Goal: Task Accomplishment & Management: Manage account settings

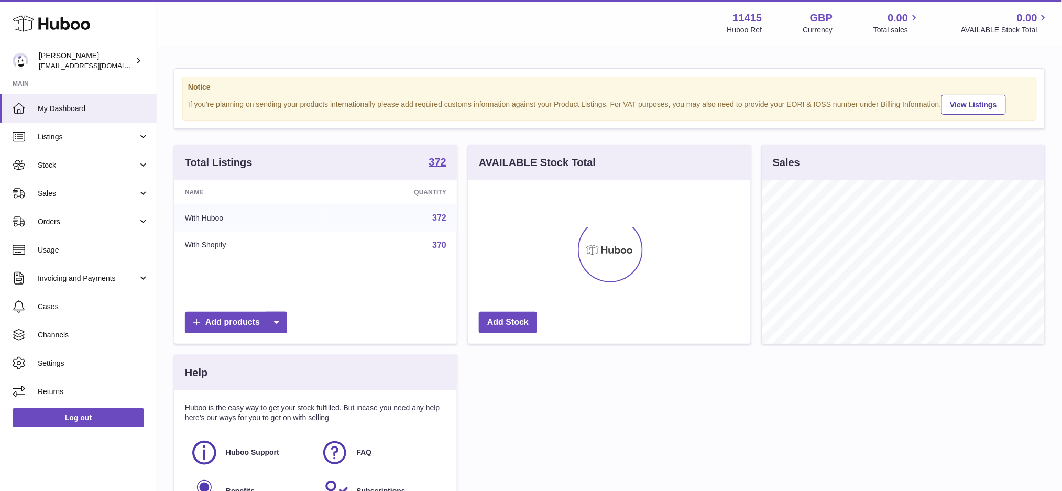
scroll to position [163, 282]
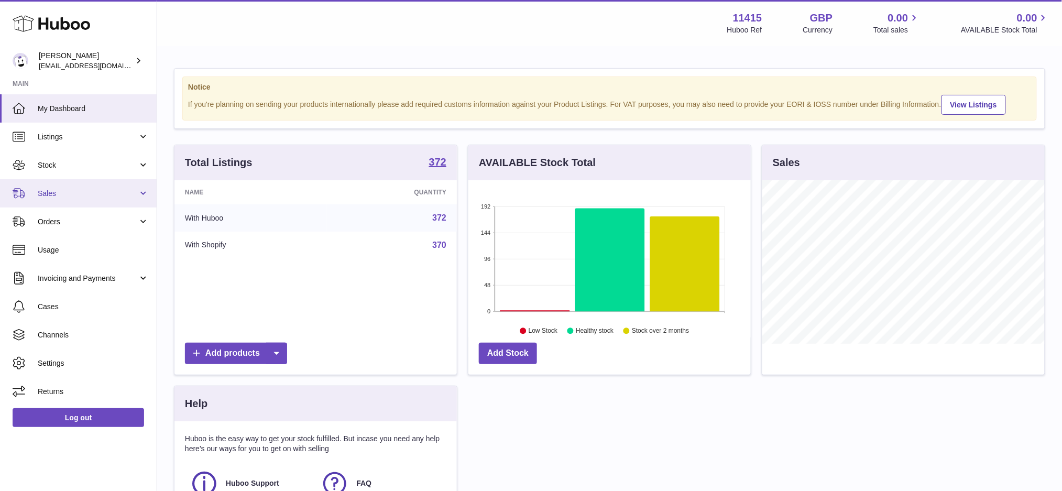
click at [72, 187] on link "Sales" at bounding box center [78, 193] width 157 height 28
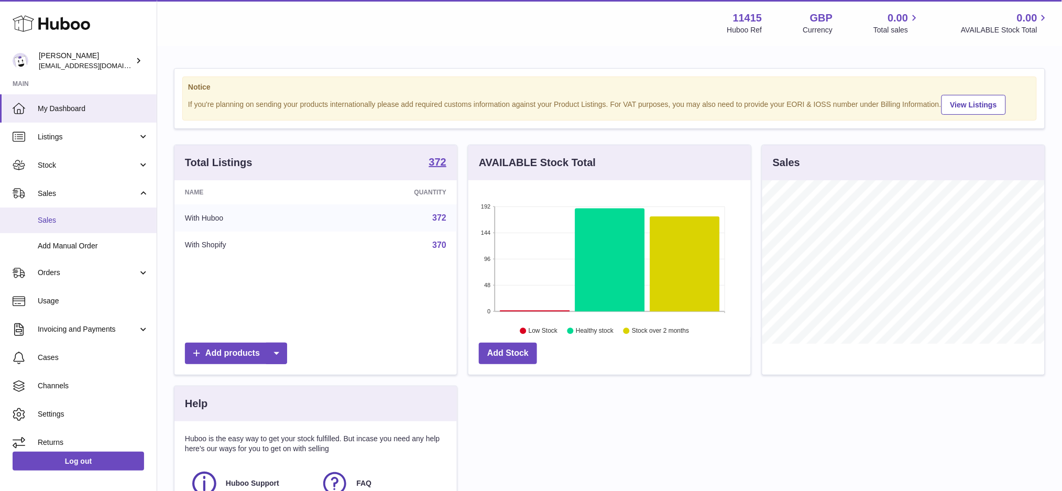
click at [88, 218] on span "Sales" at bounding box center [93, 220] width 111 height 10
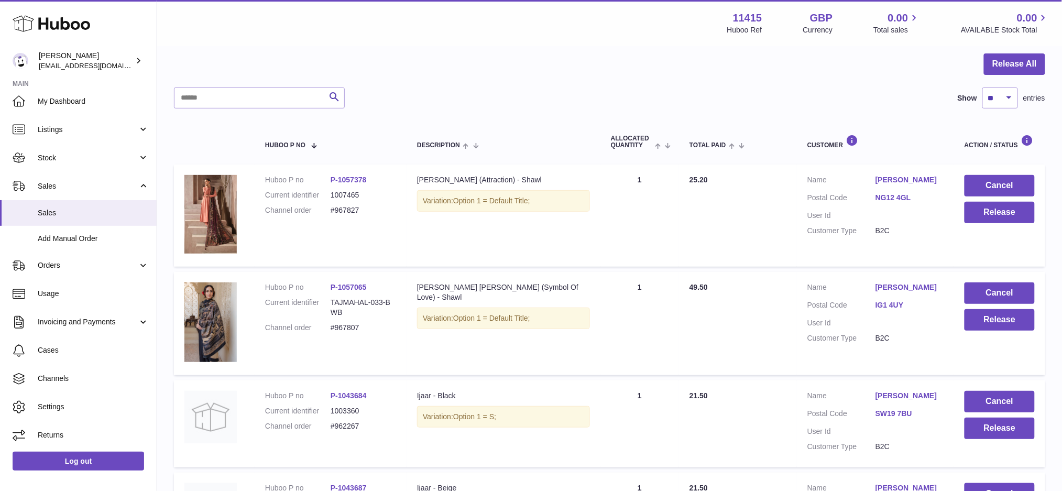
scroll to position [65, 0]
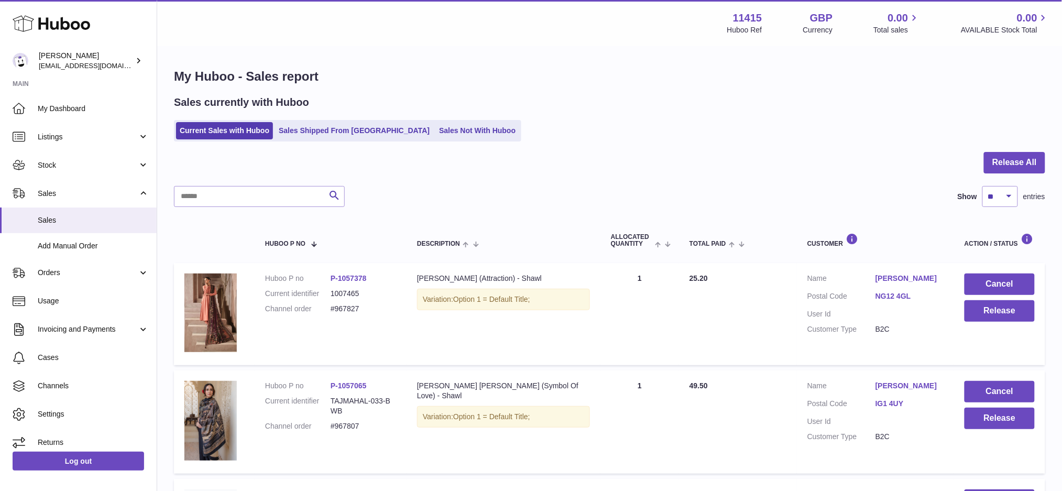
click at [518, 200] on div "Search Show ** ** ** *** entries" at bounding box center [609, 196] width 871 height 21
click at [102, 323] on link "Invoicing and Payments" at bounding box center [78, 329] width 157 height 28
click at [71, 363] on link "Billing History" at bounding box center [78, 357] width 157 height 26
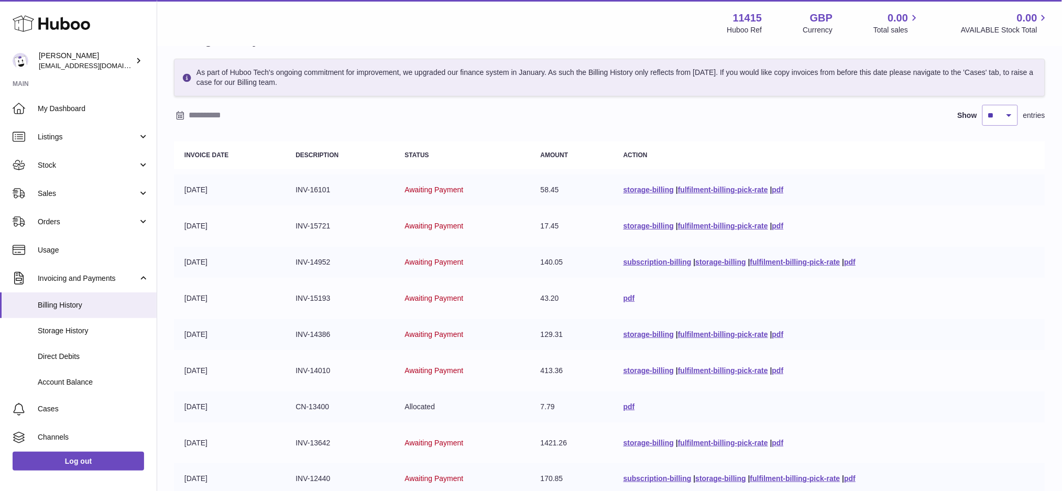
scroll to position [70, 0]
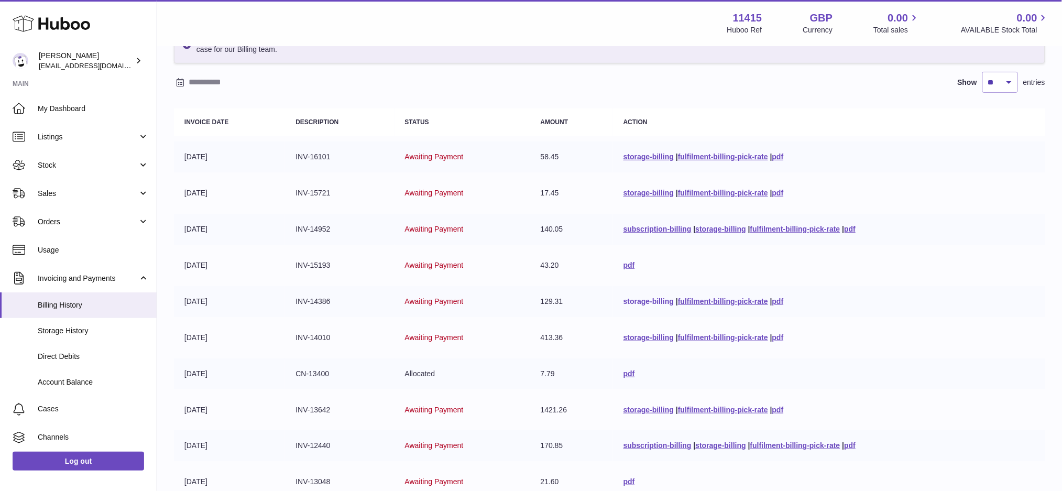
click at [636, 299] on link "storage-billing" at bounding box center [648, 301] width 50 height 8
click at [645, 336] on link "storage-billing" at bounding box center [648, 337] width 50 height 8
click at [633, 411] on link "storage-billing" at bounding box center [648, 410] width 50 height 8
click at [709, 443] on link "storage-billing" at bounding box center [721, 445] width 50 height 8
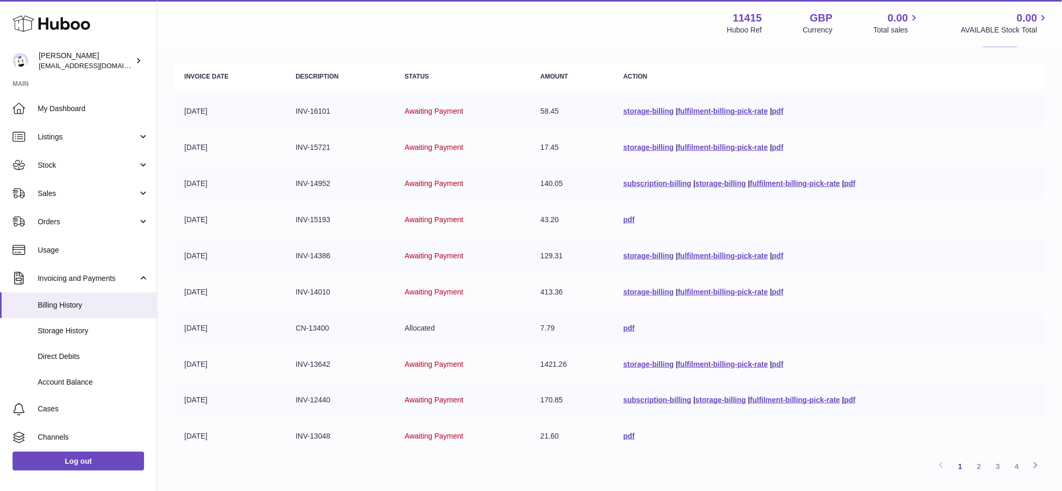
scroll to position [139, 0]
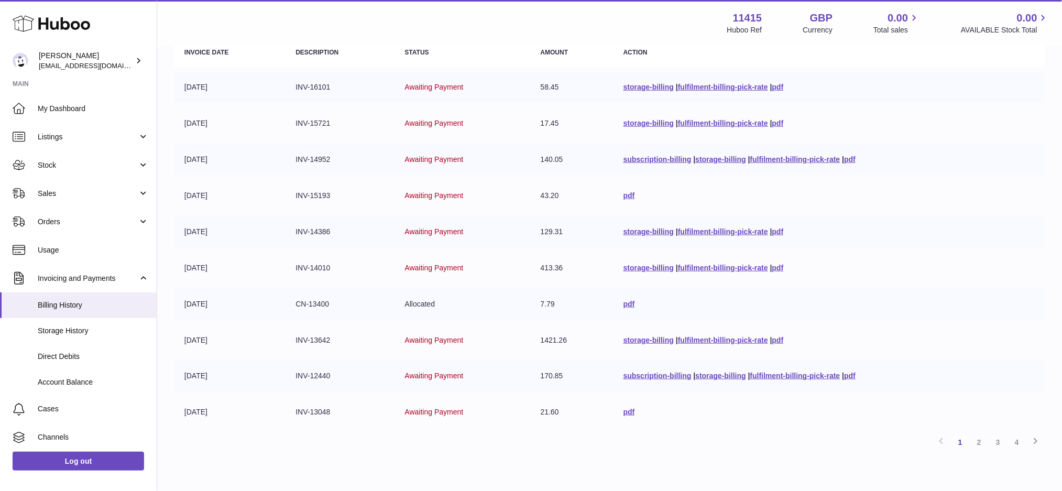
click at [975, 438] on link "2" at bounding box center [979, 442] width 19 height 19
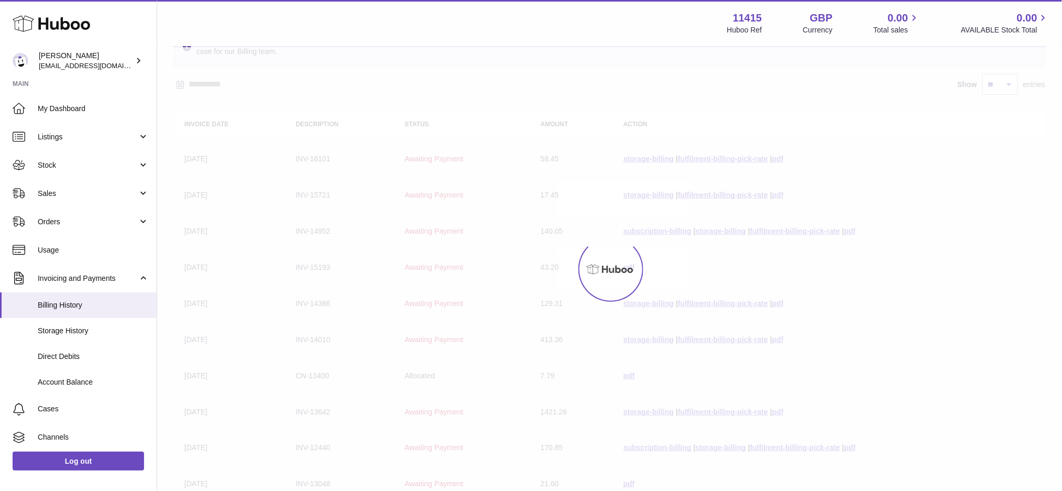
scroll to position [47, 0]
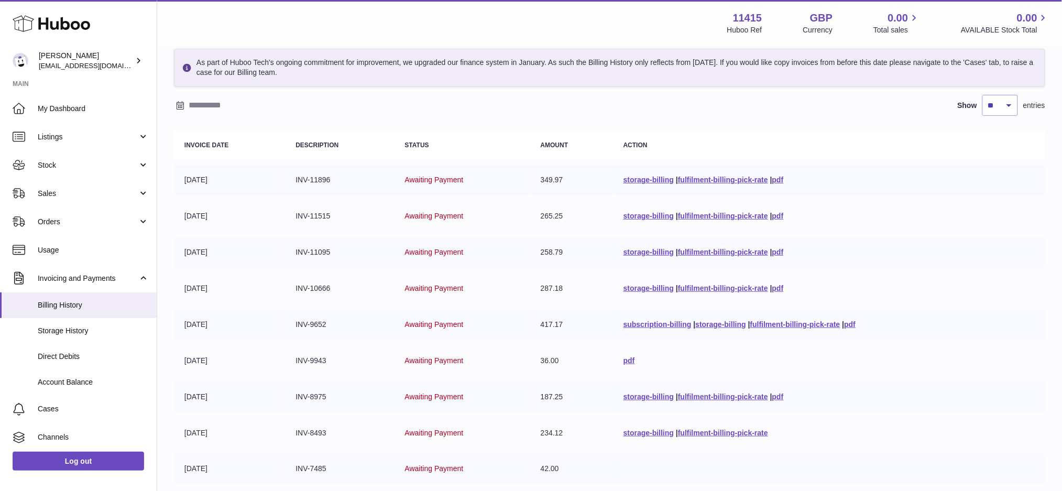
drag, startPoint x: 723, startPoint y: 323, endPoint x: 696, endPoint y: 315, distance: 27.7
click at [723, 323] on link "storage-billing" at bounding box center [721, 324] width 50 height 8
click at [655, 288] on link "storage-billing" at bounding box center [648, 288] width 50 height 8
click at [657, 248] on link "storage-billing" at bounding box center [648, 252] width 50 height 8
click at [655, 214] on link "storage-billing" at bounding box center [648, 216] width 50 height 8
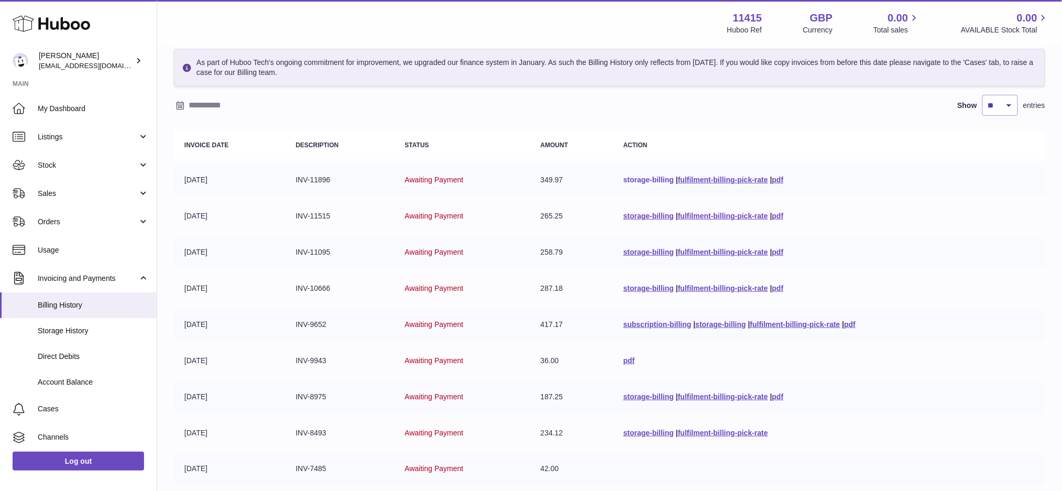
click at [659, 181] on link "storage-billing" at bounding box center [648, 180] width 50 height 8
click at [641, 392] on link "storage-billing" at bounding box center [648, 396] width 50 height 8
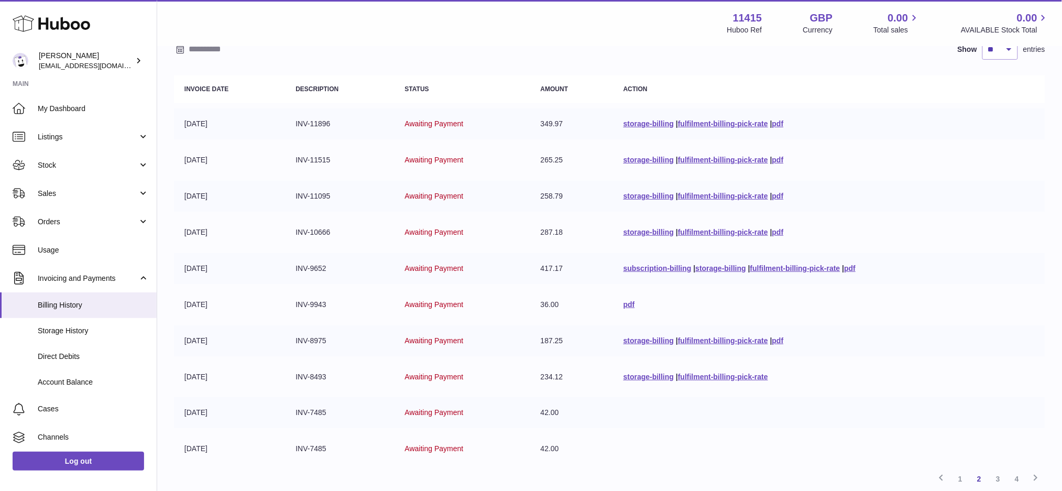
scroll to position [188, 0]
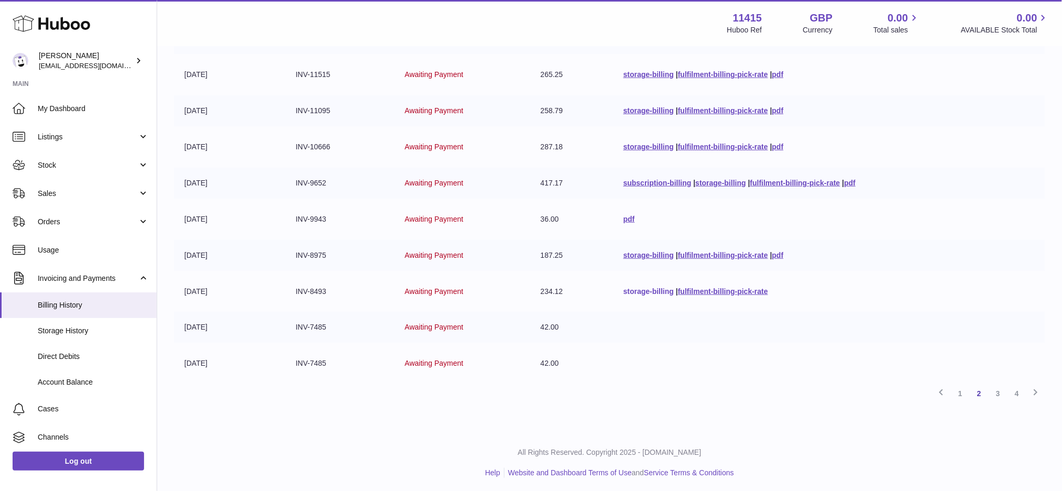
click at [647, 290] on link "storage-billing" at bounding box center [648, 291] width 50 height 8
click at [640, 255] on link "storage-billing" at bounding box center [648, 255] width 50 height 8
